Goal: Share content: Share content

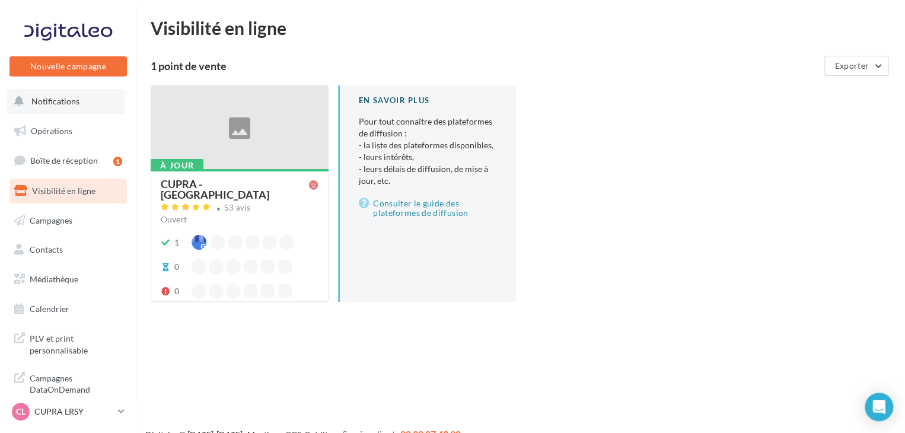
click at [72, 93] on button "Notifications" at bounding box center [65, 101] width 117 height 25
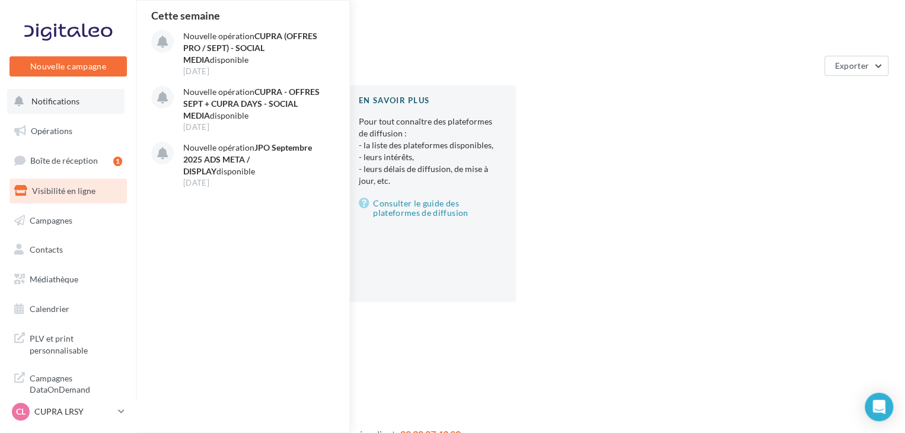
click at [35, 103] on span "Notifications" at bounding box center [55, 101] width 48 height 10
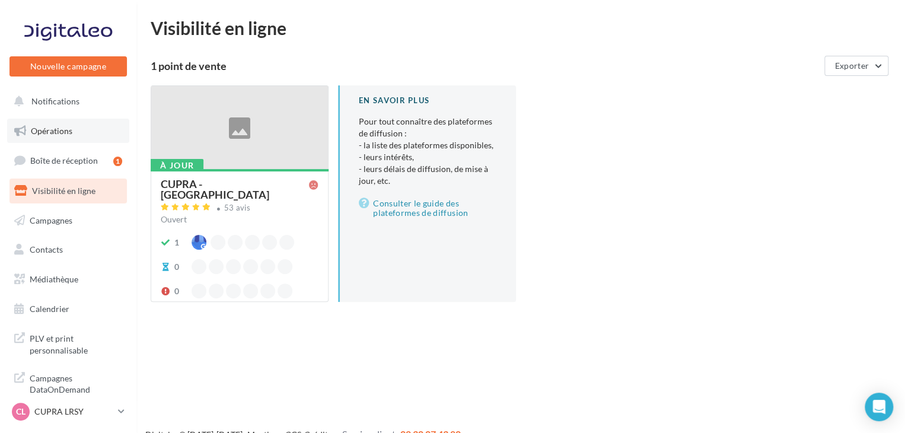
click at [65, 126] on span "Opérations" at bounding box center [52, 131] width 42 height 10
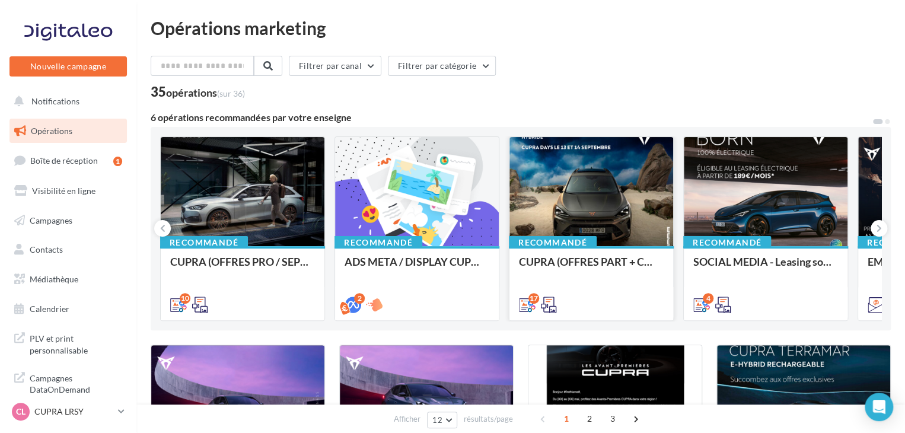
click at [601, 294] on div "17" at bounding box center [592, 303] width 164 height 33
click at [603, 277] on div "CUPRA (OFFRES PART + CUPRA DAYS / SEPT) - SOCIAL MEDIA" at bounding box center [591, 268] width 145 height 24
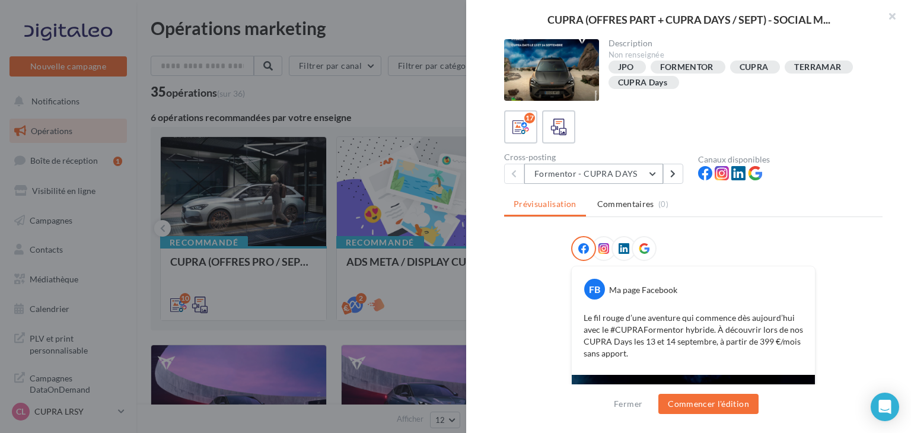
click at [587, 174] on button "Formentor - CUPRA DAYS" at bounding box center [594, 174] width 139 height 20
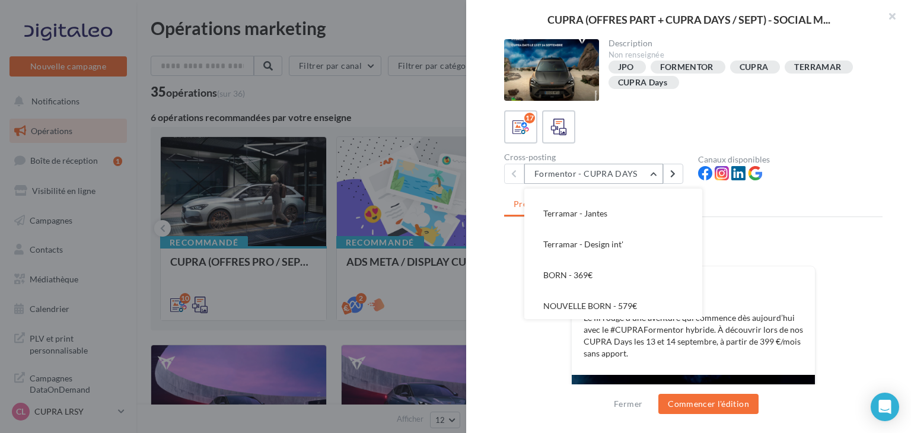
scroll to position [297, 0]
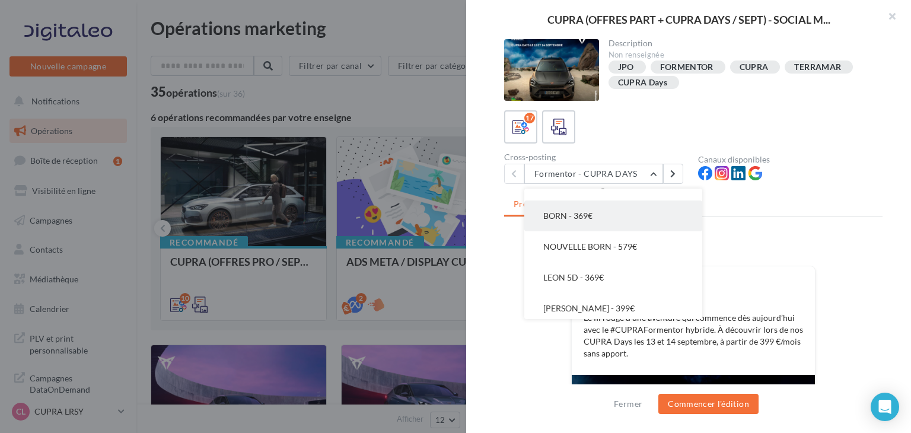
click at [608, 220] on button "BORN - 369€" at bounding box center [614, 216] width 178 height 31
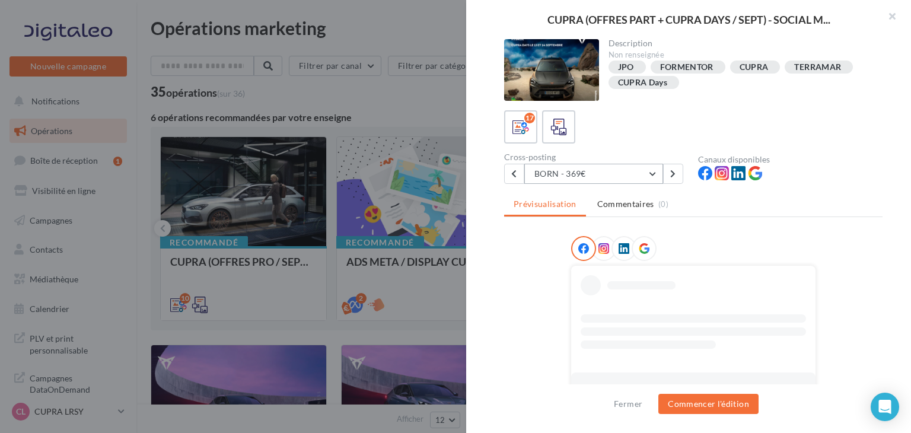
click at [598, 182] on button "BORN - 369€" at bounding box center [594, 174] width 139 height 20
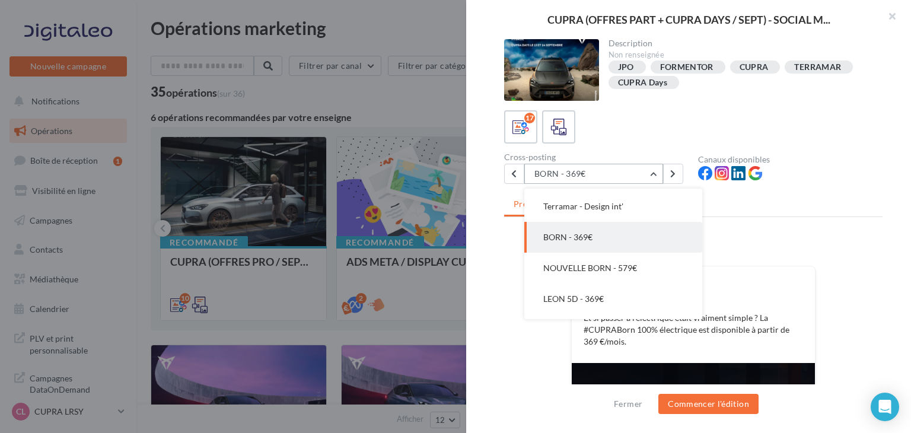
scroll to position [335, 0]
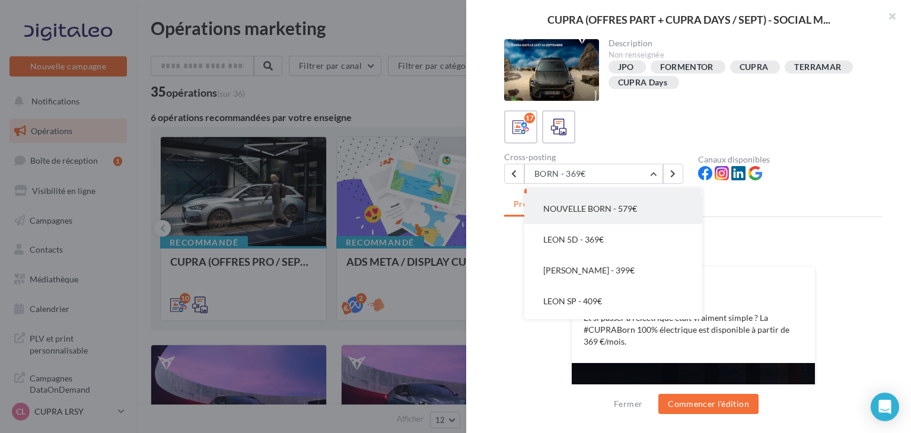
click at [619, 208] on span "NOUVELLE BORN - 579€" at bounding box center [591, 209] width 94 height 10
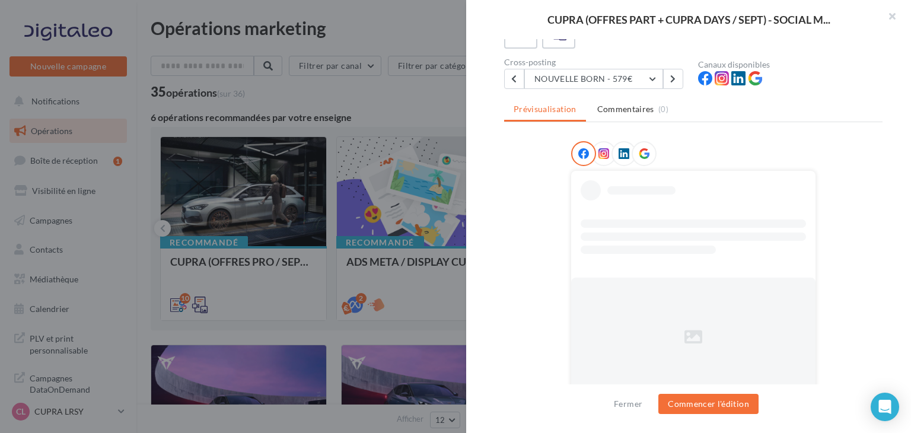
scroll to position [95, 0]
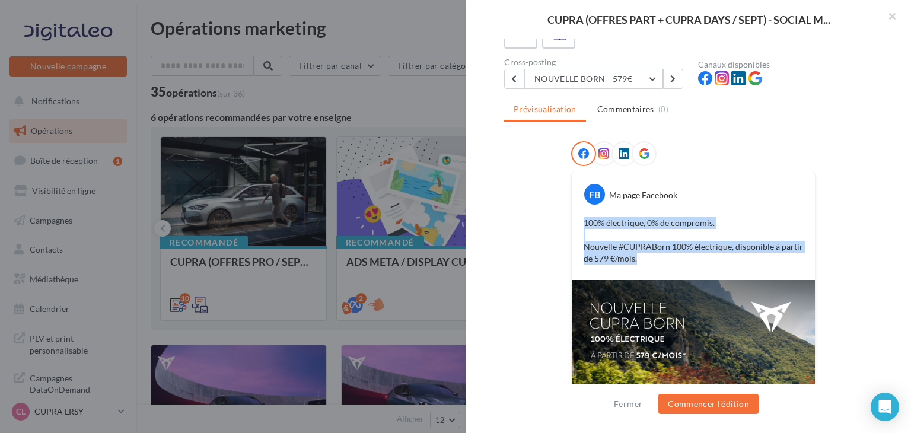
drag, startPoint x: 649, startPoint y: 258, endPoint x: 568, endPoint y: 221, distance: 88.4
click at [571, 221] on div "FB Ma page Facebook 100% électrique, 0% de compromis. Nouvelle #CUPRABorn 100% …" at bounding box center [693, 378] width 244 height 414
copy p "100% électrique, 0% de compromis. Nouvelle #CUPRABorn 100% électrique, disponib…"
